Goal: Obtain resource: Download file/media

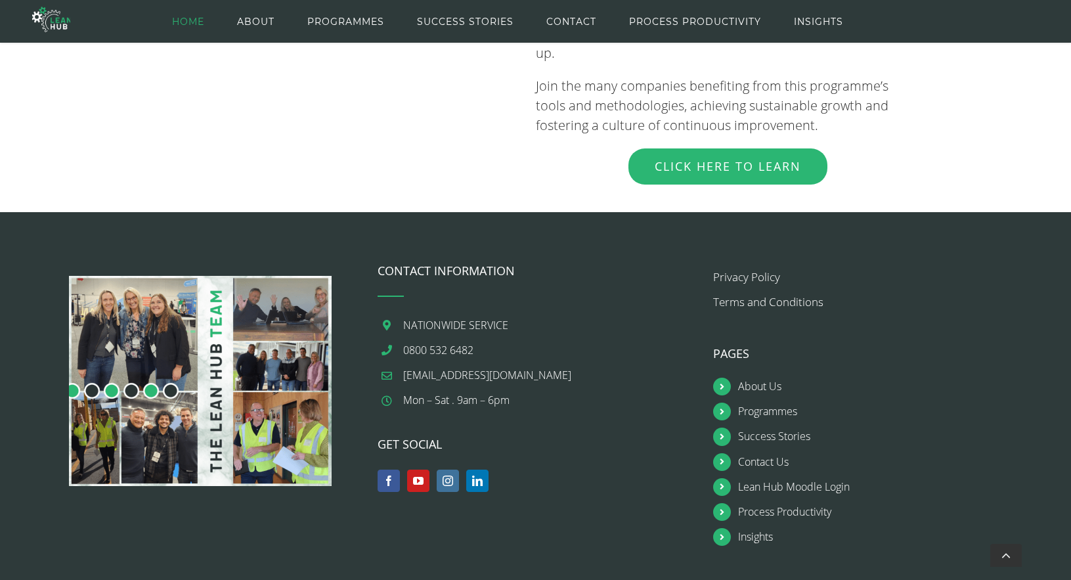
scroll to position [1536, 0]
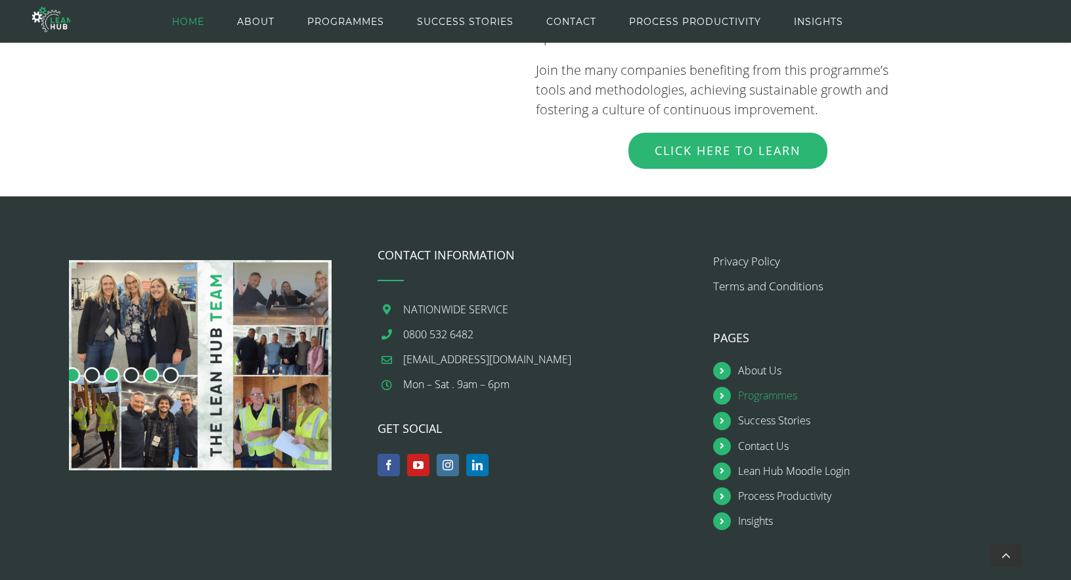
click at [772, 387] on link "Programmes" at bounding box center [883, 396] width 290 height 18
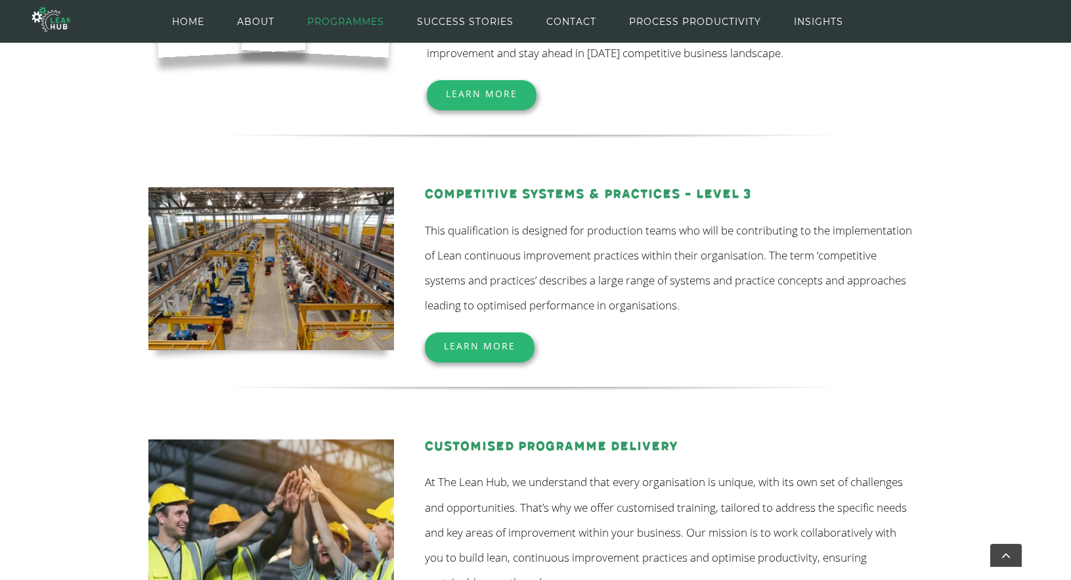
scroll to position [358, 0]
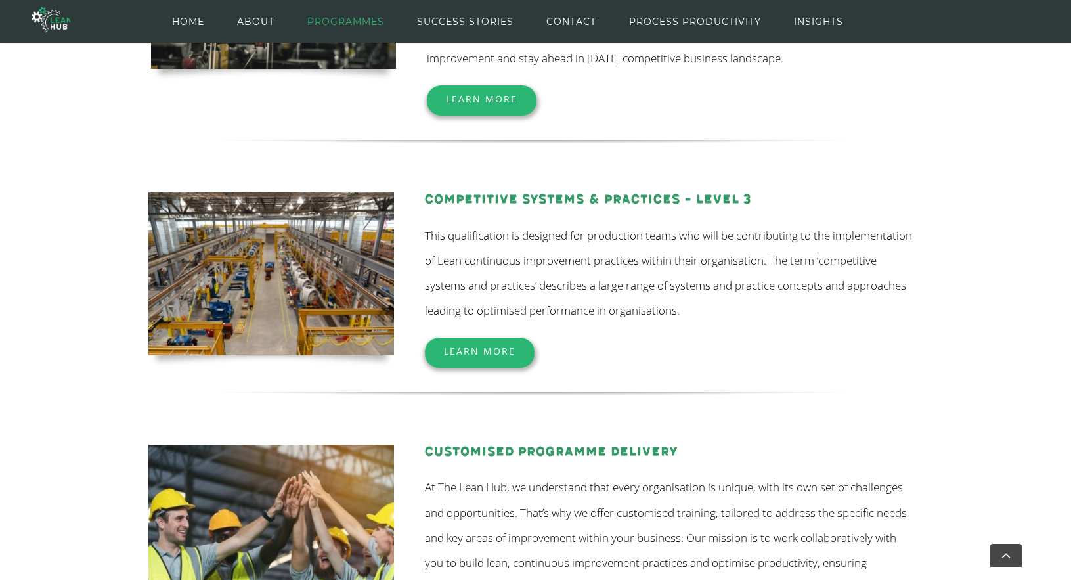
click at [500, 349] on span "Learn More" at bounding box center [480, 351] width 72 height 12
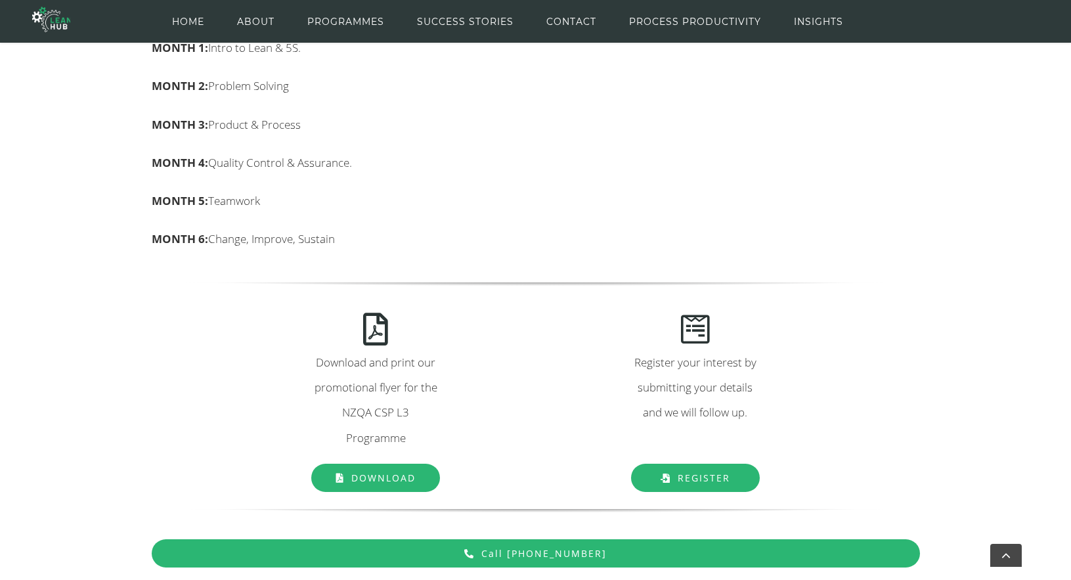
scroll to position [1143, 0]
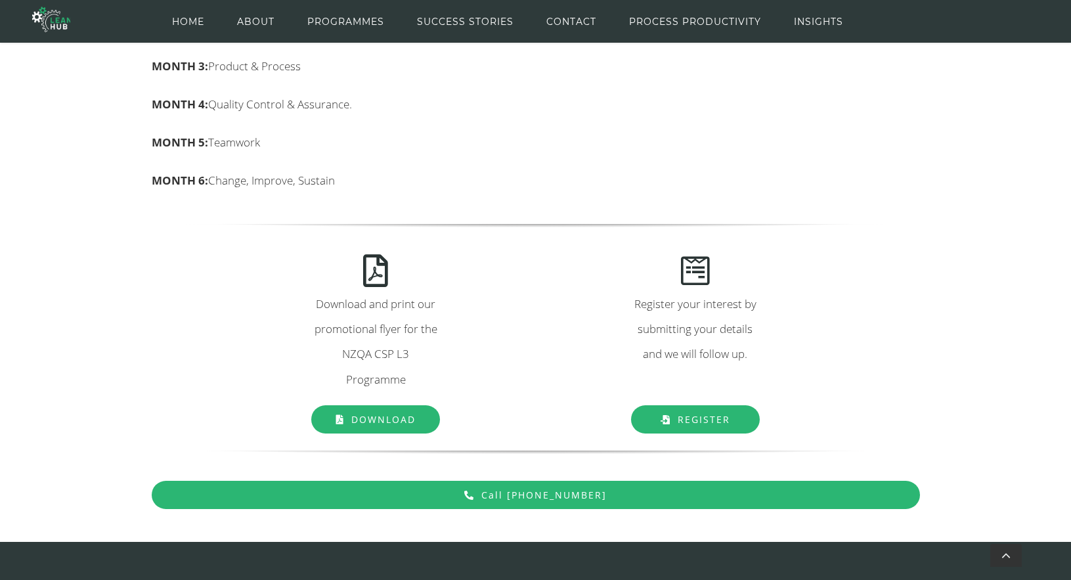
click at [371, 411] on link "Download" at bounding box center [375, 419] width 129 height 28
